Goal: Navigation & Orientation: Find specific page/section

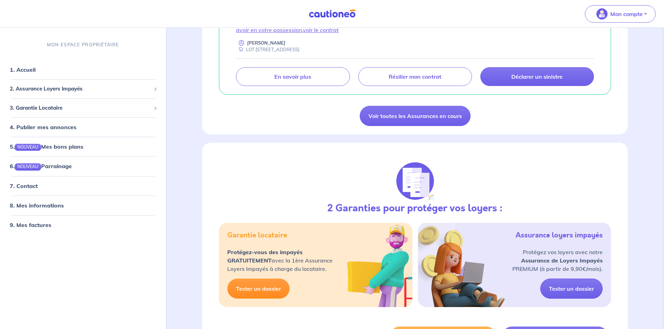
scroll to position [174, 0]
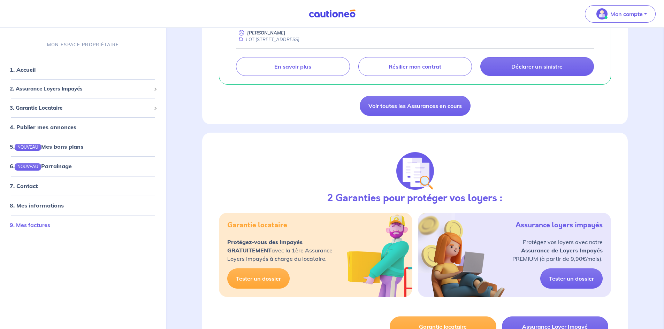
click at [39, 223] on link "9. Mes factures" at bounding box center [30, 224] width 40 height 7
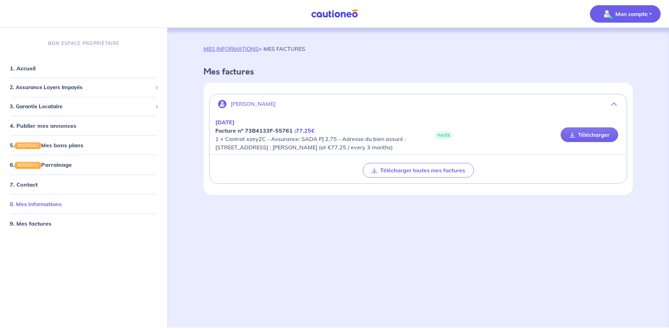
click at [28, 202] on link "8. Mes informations" at bounding box center [36, 203] width 52 height 7
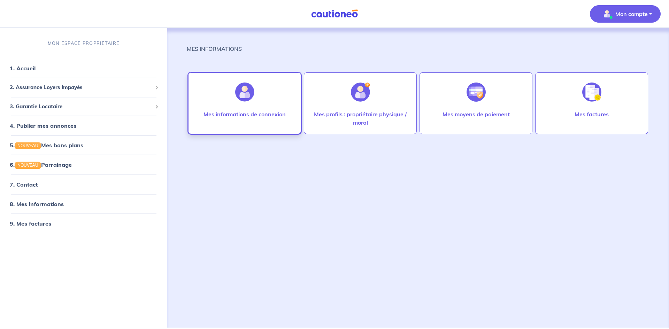
click at [224, 92] on div "Mes informations de connexion" at bounding box center [244, 104] width 113 height 62
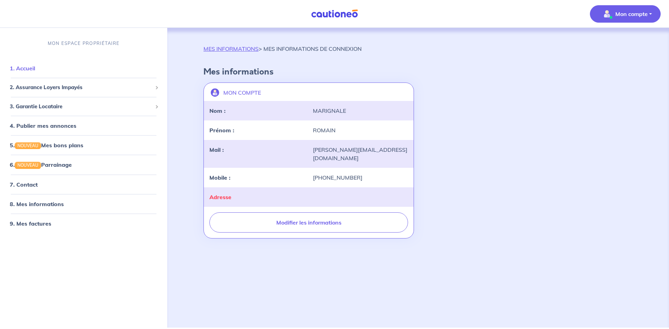
click at [35, 68] on link "1. Accueil" at bounding box center [22, 68] width 25 height 7
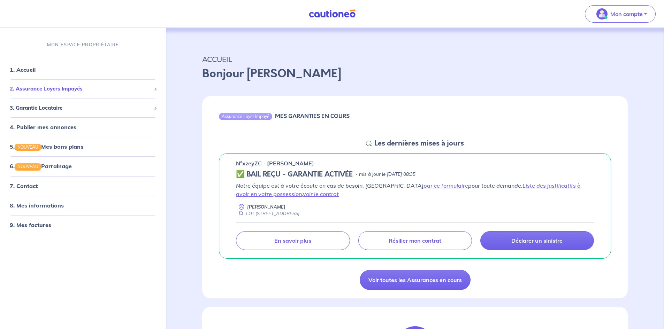
click at [46, 89] on span "2. Assurance Loyers Impayés" at bounding box center [80, 89] width 141 height 8
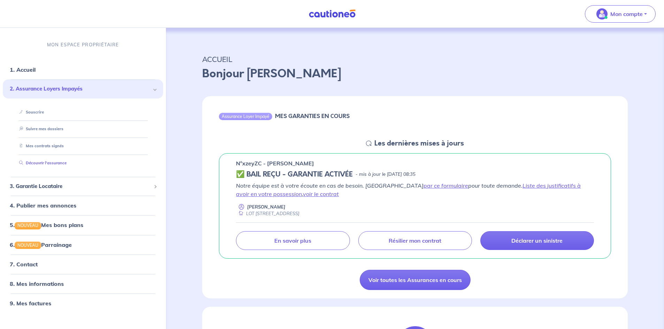
click at [67, 161] on link "Découvrir l'assurance" at bounding box center [41, 163] width 50 height 5
